Goal: Task Accomplishment & Management: Manage account settings

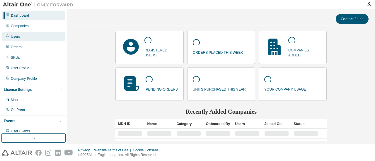
click at [23, 34] on div "Users" at bounding box center [33, 36] width 62 height 9
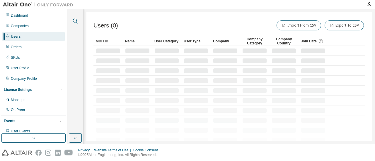
click at [77, 24] on icon "button" at bounding box center [75, 21] width 7 height 7
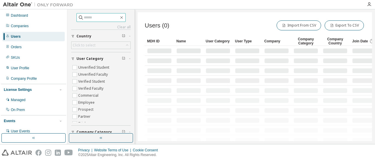
click at [84, 18] on input "text" at bounding box center [101, 18] width 35 height 6
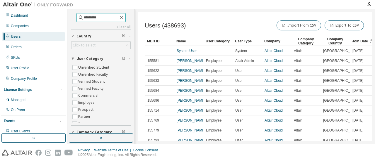
type input "*********"
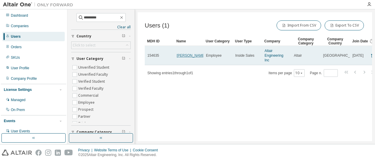
click at [188, 54] on link "[PERSON_NAME]" at bounding box center [191, 56] width 29 height 4
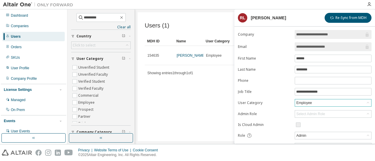
click at [297, 102] on div "Employee" at bounding box center [303, 103] width 17 height 6
click at [263, 93] on label "Job Title" at bounding box center [264, 92] width 53 height 5
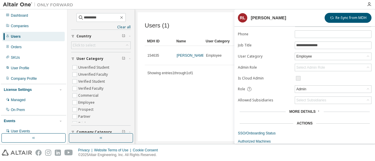
scroll to position [46, 0]
click at [298, 87] on div "Admin" at bounding box center [301, 89] width 12 height 6
click at [268, 82] on form "**********" at bounding box center [305, 68] width 134 height 169
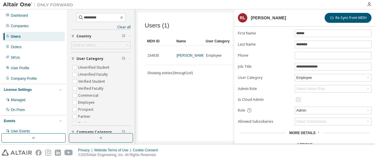
scroll to position [21, 0]
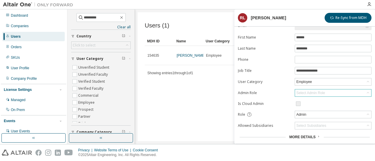
click at [303, 93] on div "Select Admin Role" at bounding box center [310, 93] width 29 height 5
click at [302, 103] on li "Inside Sales" at bounding box center [332, 107] width 75 height 8
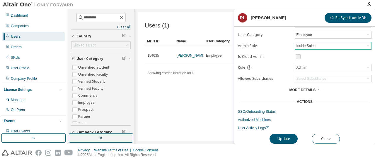
scroll to position [68, 0]
click at [285, 135] on button "Update" at bounding box center [284, 139] width 28 height 10
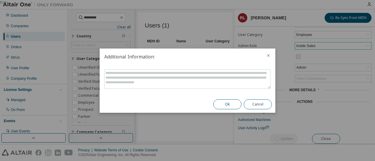
click at [231, 103] on button "Ok" at bounding box center [227, 105] width 28 height 10
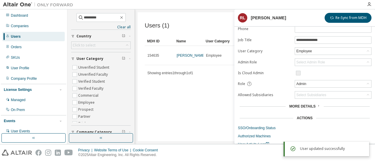
scroll to position [52, 0]
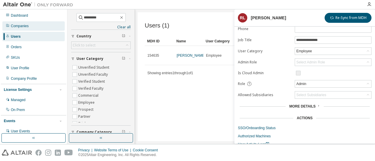
click at [26, 25] on div "Companies" at bounding box center [20, 26] width 18 height 5
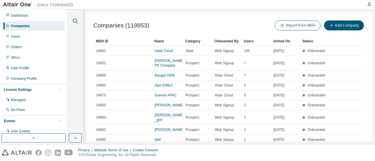
click at [73, 19] on icon "button" at bounding box center [75, 21] width 7 height 7
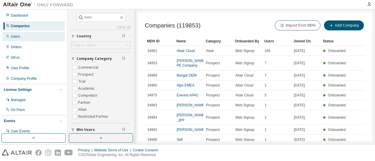
click at [38, 40] on div "Users" at bounding box center [33, 36] width 62 height 9
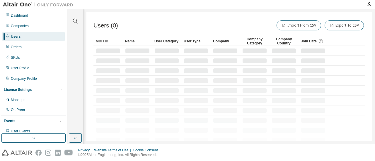
click at [76, 25] on div "Clear all Join Date [DATE] Last 7 days Last 30 days Last 90 days Last 180 days …" at bounding box center [75, 71] width 14 height 123
click at [76, 21] on icon "button" at bounding box center [75, 21] width 5 height 5
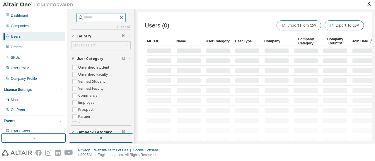
click at [84, 16] on input "text" at bounding box center [101, 18] width 35 height 6
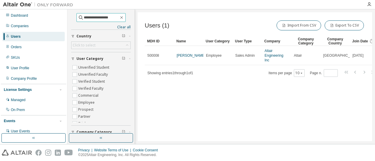
drag, startPoint x: 110, startPoint y: 18, endPoint x: 64, endPoint y: 16, distance: 45.2
click at [64, 16] on div "**********" at bounding box center [187, 76] width 375 height 135
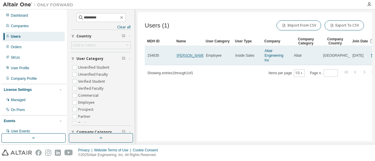
click at [184, 54] on link "[PERSON_NAME]" at bounding box center [191, 56] width 29 height 4
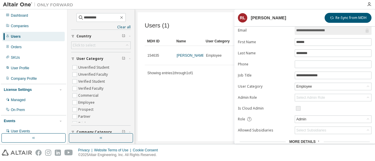
scroll to position [17, 0]
click at [301, 119] on div "Admin" at bounding box center [301, 119] width 12 height 6
click at [275, 112] on form "**********" at bounding box center [305, 97] width 134 height 169
click at [299, 95] on div "Select Admin Role" at bounding box center [310, 97] width 29 height 5
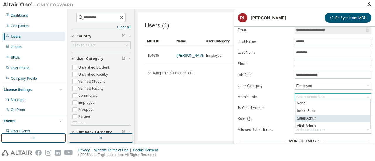
click at [307, 118] on li "Sales Admin" at bounding box center [332, 119] width 75 height 8
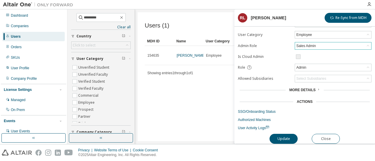
scroll to position [68, 0]
click at [280, 138] on button "Update" at bounding box center [284, 139] width 28 height 10
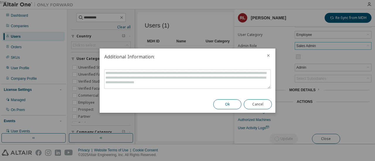
click at [220, 102] on button "Ok" at bounding box center [227, 105] width 28 height 10
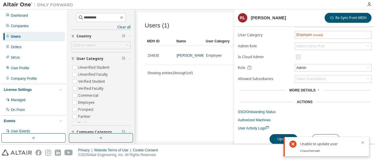
scroll to position [68, 0]
click at [321, 44] on div "Select Admin Role" at bounding box center [310, 46] width 29 height 5
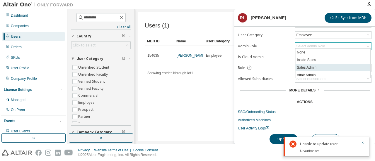
click at [307, 64] on li "Sales Admin" at bounding box center [332, 68] width 75 height 8
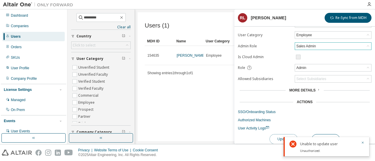
click at [276, 136] on button "Update" at bounding box center [284, 139] width 28 height 10
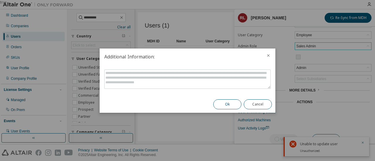
click at [234, 105] on button "Ok" at bounding box center [227, 105] width 28 height 10
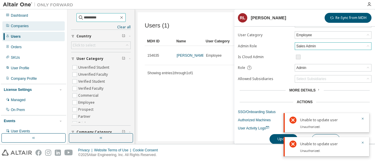
drag, startPoint x: 100, startPoint y: 16, endPoint x: 32, endPoint y: 24, distance: 68.1
click at [32, 24] on div "**********" at bounding box center [187, 76] width 375 height 135
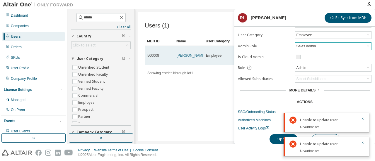
click at [178, 54] on link "[PERSON_NAME]" at bounding box center [191, 56] width 29 height 4
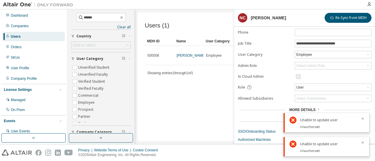
scroll to position [48, 0]
click at [362, 120] on icon "button" at bounding box center [363, 119] width 4 height 4
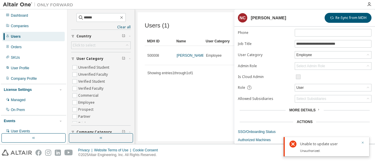
click at [362, 143] on icon "button" at bounding box center [363, 143] width 4 height 4
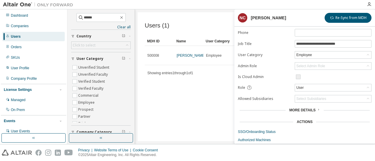
click at [209, 74] on div "Users (1) Import From CSV Export To CSV Clear Load Save Save As Field Operator …" at bounding box center [255, 76] width 234 height 129
drag, startPoint x: 105, startPoint y: 16, endPoint x: 74, endPoint y: 17, distance: 30.8
click at [76, 17] on span "******" at bounding box center [100, 17] width 49 height 9
type input "*********"
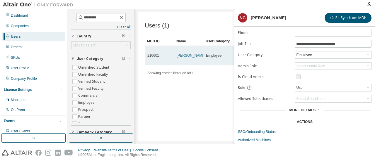
click at [187, 55] on link "[PERSON_NAME]" at bounding box center [191, 56] width 29 height 4
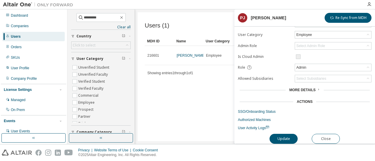
scroll to position [68, 0]
click at [324, 138] on button "Close" at bounding box center [326, 139] width 28 height 10
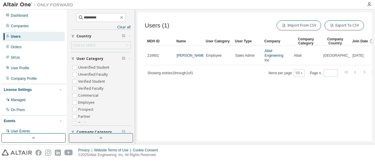
click at [44, 35] on div "Users" at bounding box center [33, 36] width 62 height 9
click at [23, 28] on div "Companies" at bounding box center [20, 26] width 18 height 5
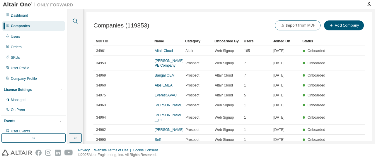
click at [74, 21] on icon "button" at bounding box center [75, 21] width 7 height 7
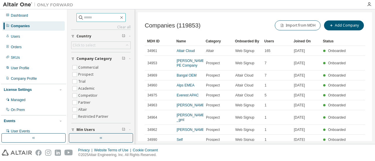
click at [84, 19] on input "text" at bounding box center [101, 18] width 35 height 6
type input "******"
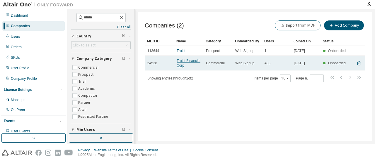
click at [182, 61] on link "Truist Financial Corp" at bounding box center [189, 63] width 24 height 9
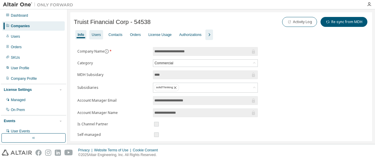
click at [97, 35] on div "Users" at bounding box center [96, 35] width 9 height 5
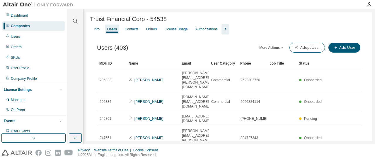
click at [270, 49] on button "More Actions" at bounding box center [272, 48] width 28 height 10
click at [203, 54] on div "Users (403) More Actions Import From CSV Export To CSV Adopt User Add User" at bounding box center [229, 48] width 265 height 12
click at [160, 45] on div "Users (403) More Actions Import From CSV Export To CSV Adopt User Add User" at bounding box center [229, 48] width 265 height 12
click at [36, 23] on div "Companies" at bounding box center [33, 25] width 62 height 9
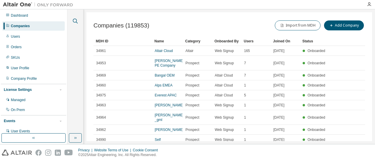
click at [76, 21] on icon "button" at bounding box center [75, 21] width 7 height 7
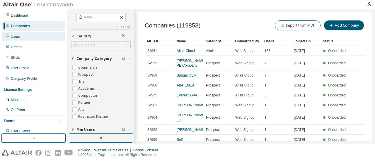
click at [40, 35] on div "Users" at bounding box center [33, 36] width 62 height 9
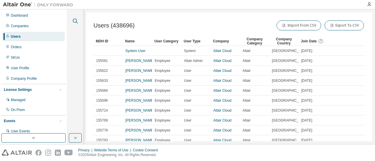
click at [76, 20] on icon "button" at bounding box center [75, 21] width 7 height 7
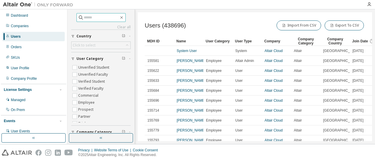
click at [84, 19] on input "text" at bounding box center [101, 18] width 35 height 6
type input "*********"
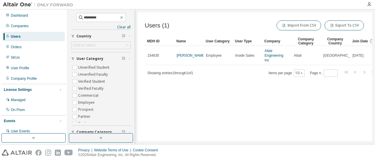
click at [81, 6] on div at bounding box center [219, 4] width 287 height 9
click at [123, 18] on icon "button" at bounding box center [121, 17] width 3 height 3
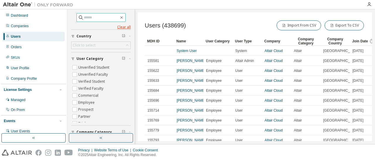
click at [120, 25] on link "Clear all" at bounding box center [100, 27] width 59 height 5
click at [28, 33] on div "Users" at bounding box center [33, 36] width 62 height 9
click at [42, 28] on div "Companies" at bounding box center [33, 25] width 62 height 9
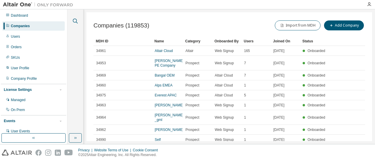
click at [73, 22] on icon "button" at bounding box center [75, 21] width 7 height 7
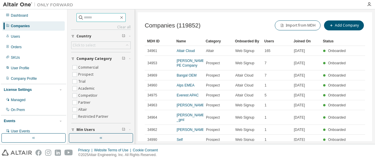
click at [88, 19] on input "text" at bounding box center [101, 18] width 35 height 6
type input "*******"
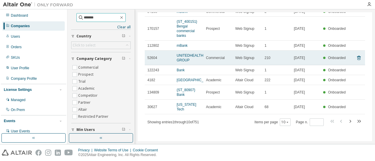
scroll to position [68, 0]
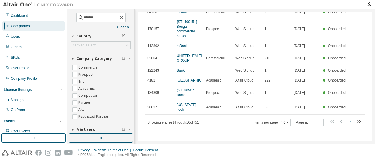
click at [347, 122] on icon "button" at bounding box center [350, 121] width 7 height 7
type input "*"
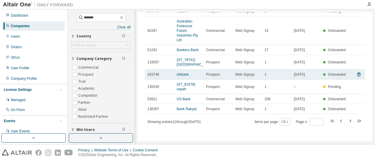
scroll to position [68, 0]
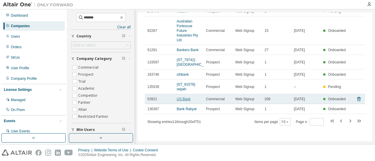
click at [185, 100] on link "US Bank" at bounding box center [184, 99] width 14 height 4
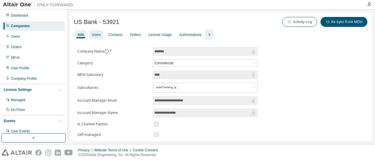
click at [94, 33] on div "Users" at bounding box center [96, 35] width 9 height 5
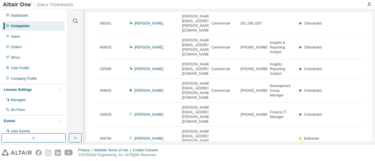
scroll to position [105, 0]
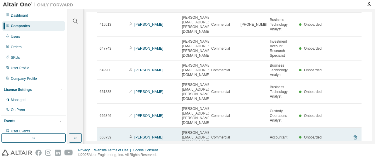
scroll to position [103, 0]
click at [153, 136] on link "[PERSON_NAME]" at bounding box center [148, 138] width 29 height 4
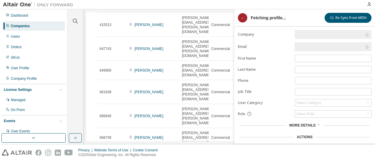
type input "*"
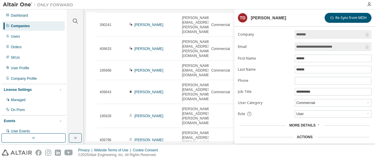
click at [297, 124] on span "More Details" at bounding box center [302, 126] width 26 height 4
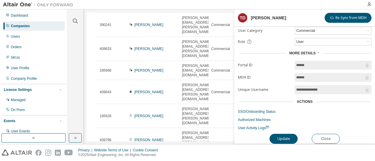
scroll to position [72, 0]
click at [262, 110] on link "SSO/Onboarding Status" at bounding box center [305, 112] width 134 height 5
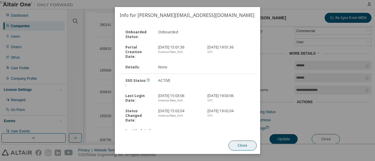
click at [241, 145] on button "Close" at bounding box center [243, 146] width 28 height 10
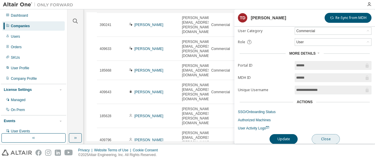
click at [327, 137] on button "Close" at bounding box center [326, 139] width 28 height 10
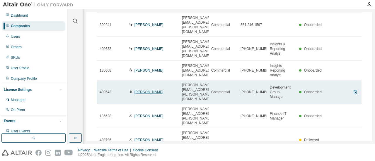
click at [135, 90] on link "[PERSON_NAME]" at bounding box center [148, 92] width 29 height 4
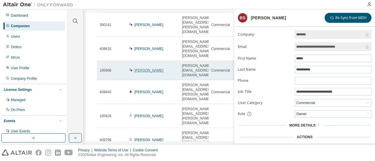
click at [143, 69] on link "[PERSON_NAME]" at bounding box center [148, 71] width 29 height 4
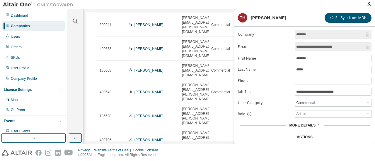
click at [156, 135] on div "Users (208) More Actions Import From CSV Export To CSV Adopt User Add User Clea…" at bounding box center [229, 77] width 279 height 292
click at [42, 27] on div "Companies" at bounding box center [33, 25] width 62 height 9
